Goal: Task Accomplishment & Management: Manage account settings

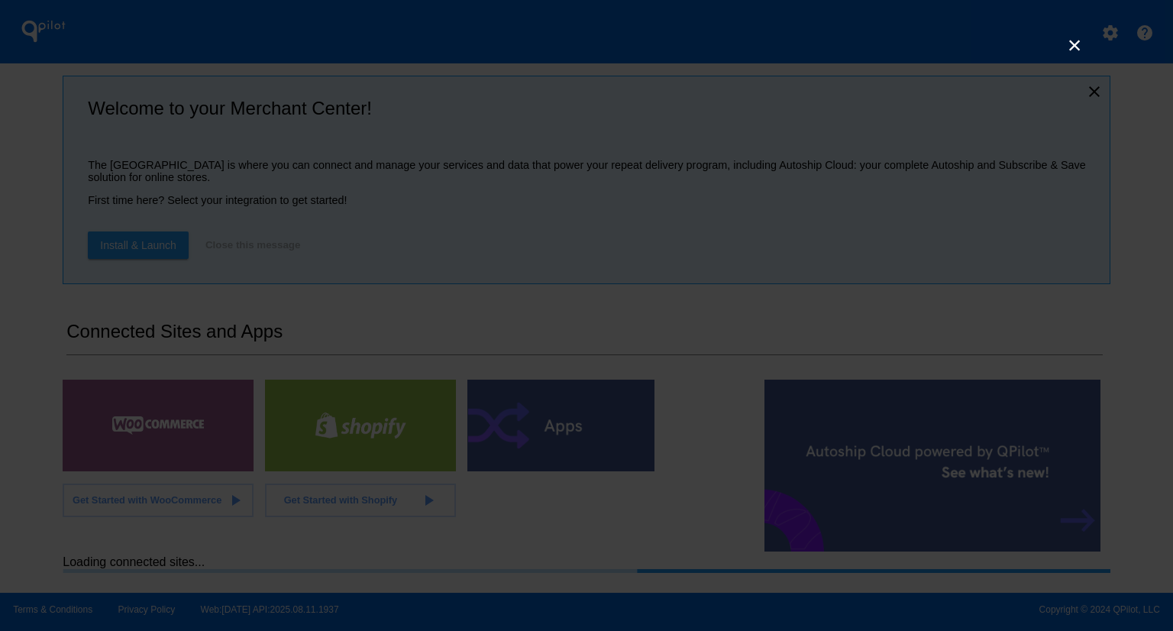
click at [1075, 44] on link "×" at bounding box center [1074, 45] width 18 height 18
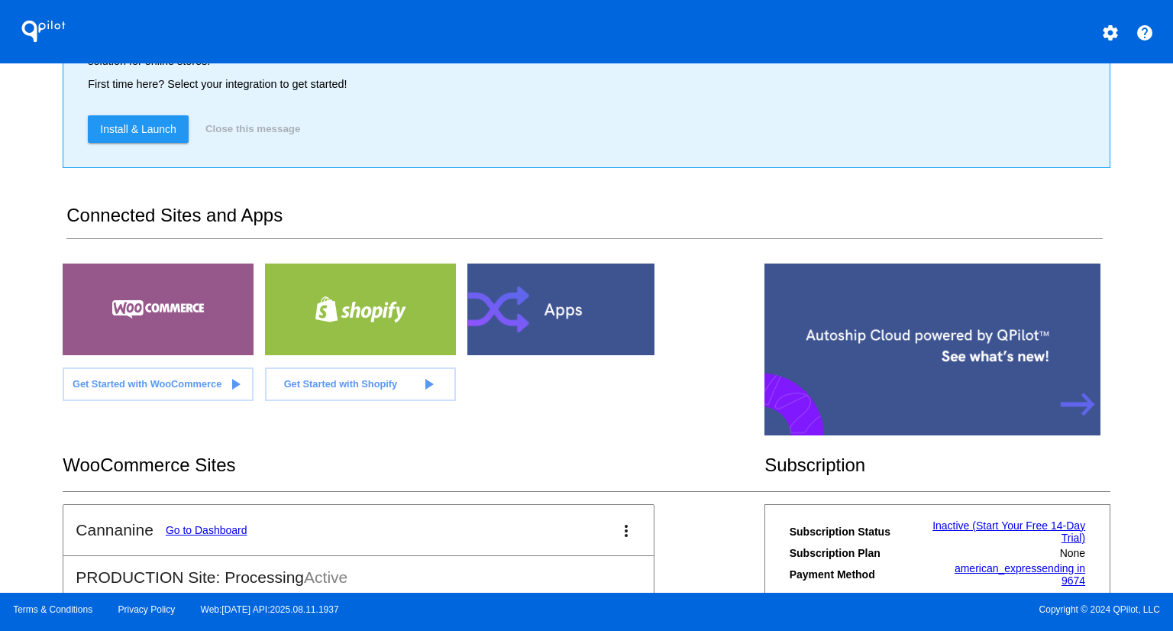
scroll to position [300, 0]
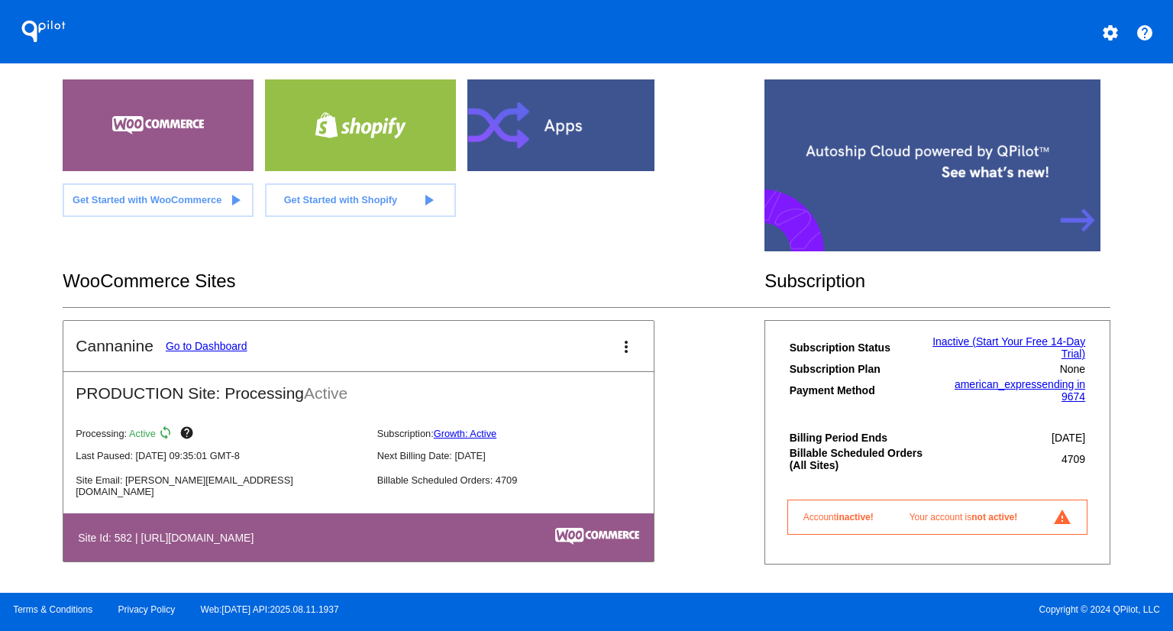
click at [205, 345] on link "Go to Dashboard" at bounding box center [207, 346] width 82 height 12
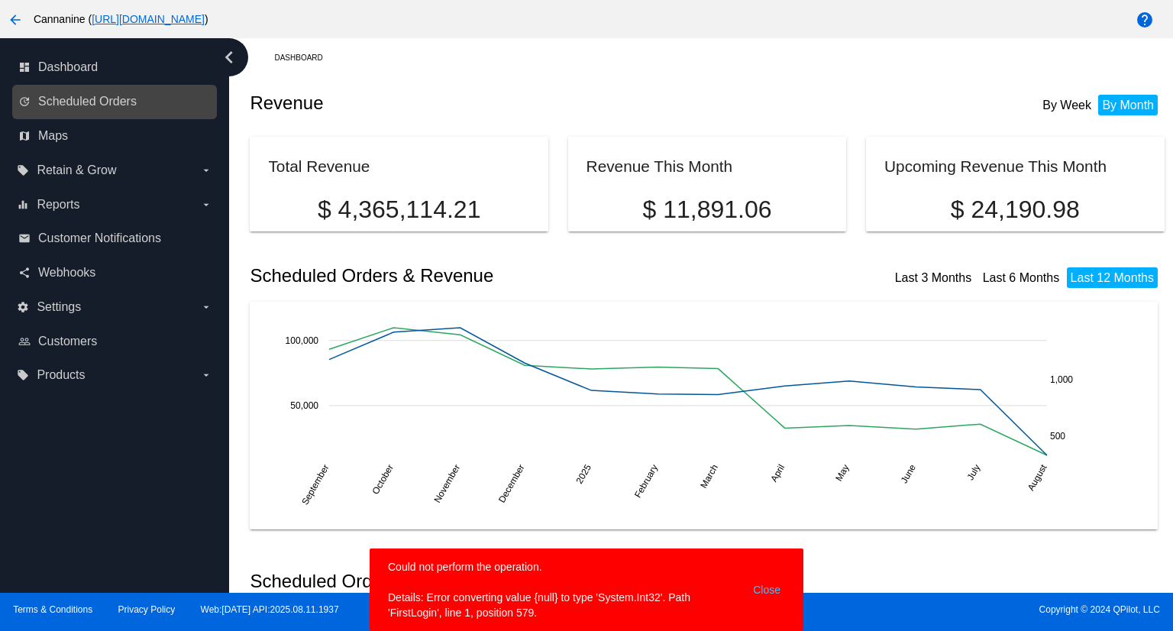
click at [152, 102] on link "update Scheduled Orders" at bounding box center [115, 101] width 194 height 24
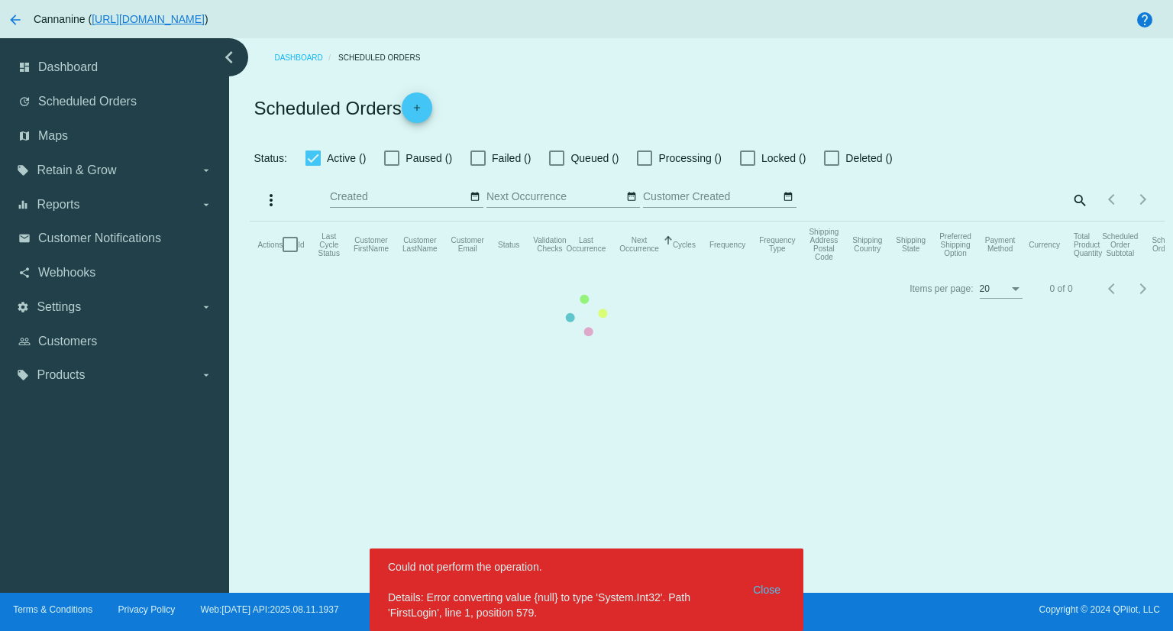
checkbox input "true"
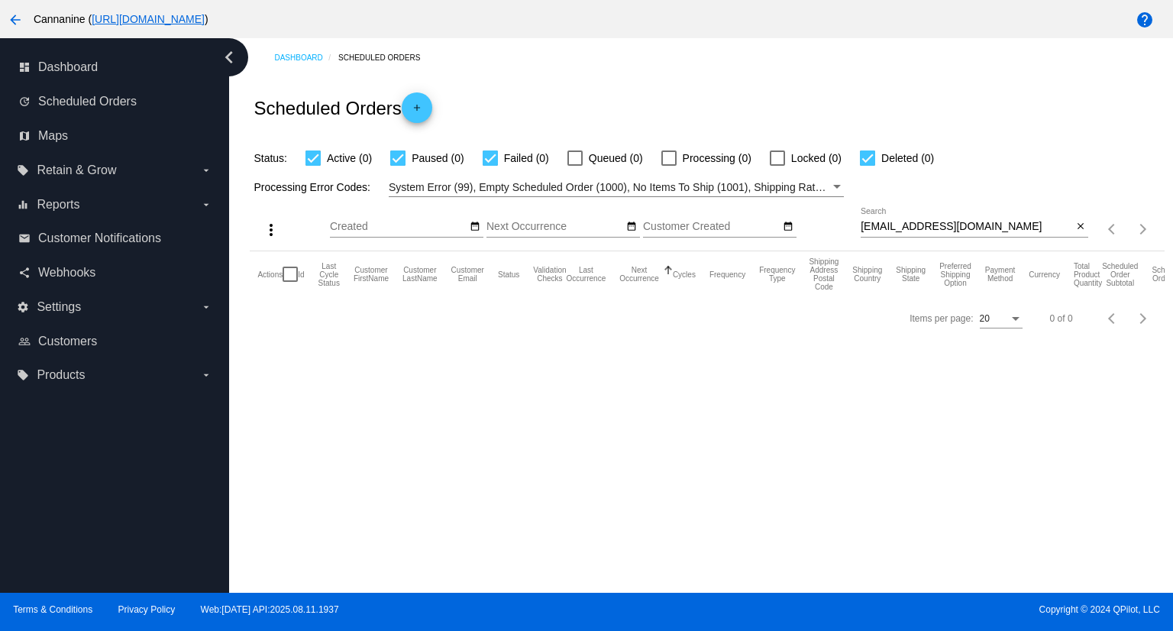
click at [973, 228] on input "[EMAIL_ADDRESS][DOMAIN_NAME]" at bounding box center [967, 227] width 212 height 12
paste input "oni.[PERSON_NAME]@gmai"
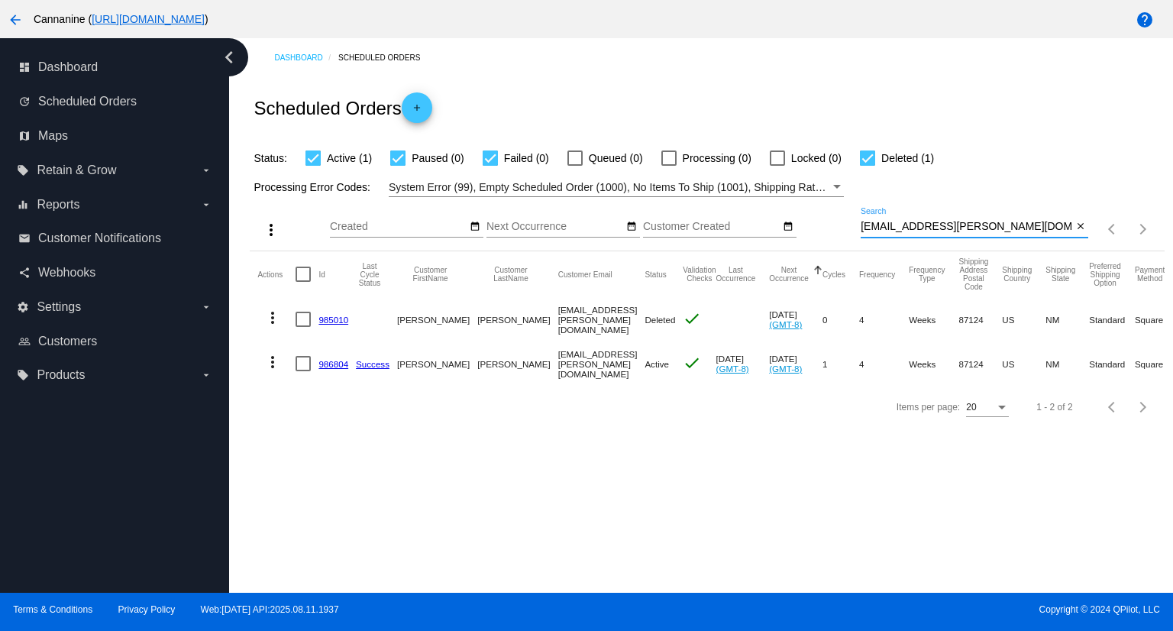
type input "[EMAIL_ADDRESS][PERSON_NAME][DOMAIN_NAME]"
drag, startPoint x: 315, startPoint y: 363, endPoint x: 348, endPoint y: 359, distance: 32.3
click at [348, 359] on mat-row "more_vert 986804 Success [PERSON_NAME][GEOGRAPHIC_DATA] [EMAIL_ADDRESS][PERSON_…" at bounding box center [804, 363] width 1094 height 44
copy mat-row "986804"
